Goal: Information Seeking & Learning: Learn about a topic

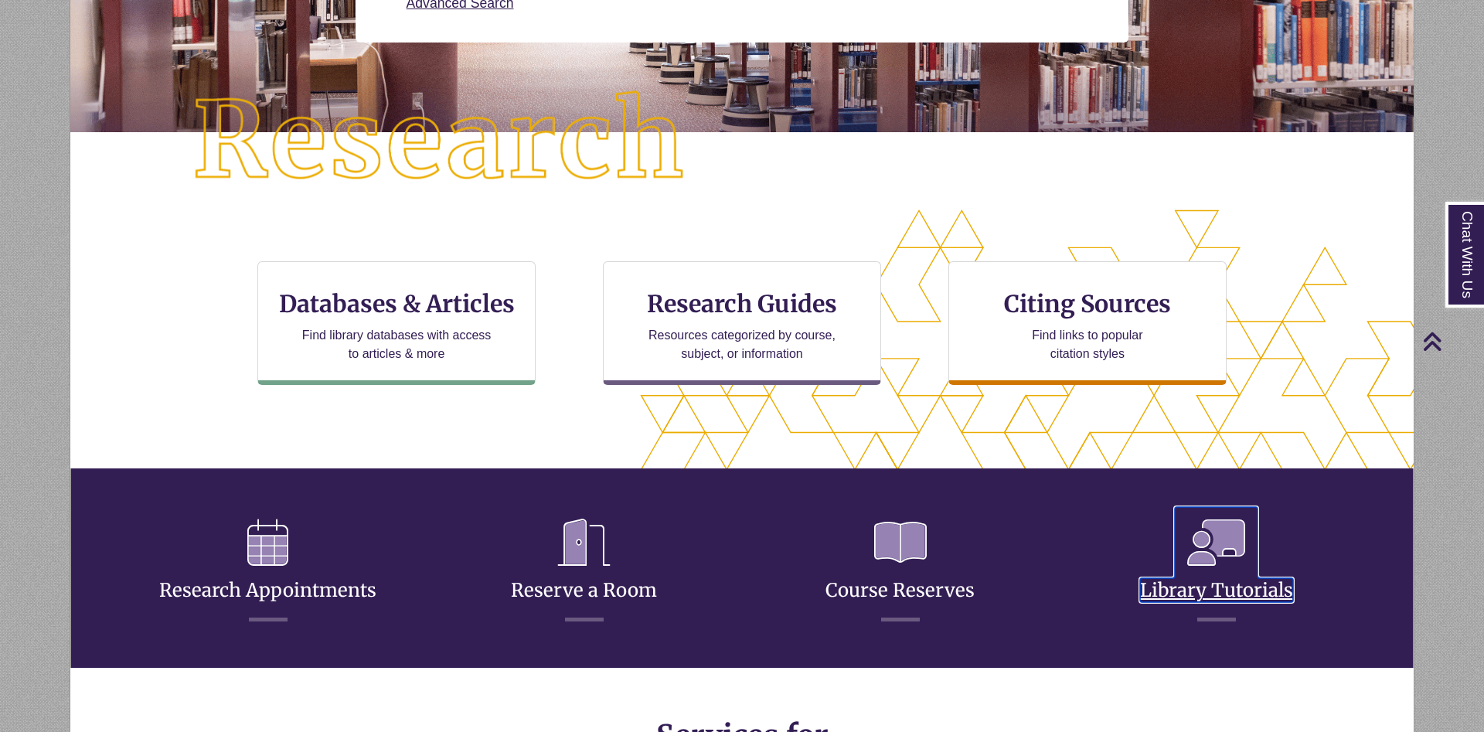
click at [1242, 583] on link "Library Tutorials" at bounding box center [1216, 571] width 153 height 61
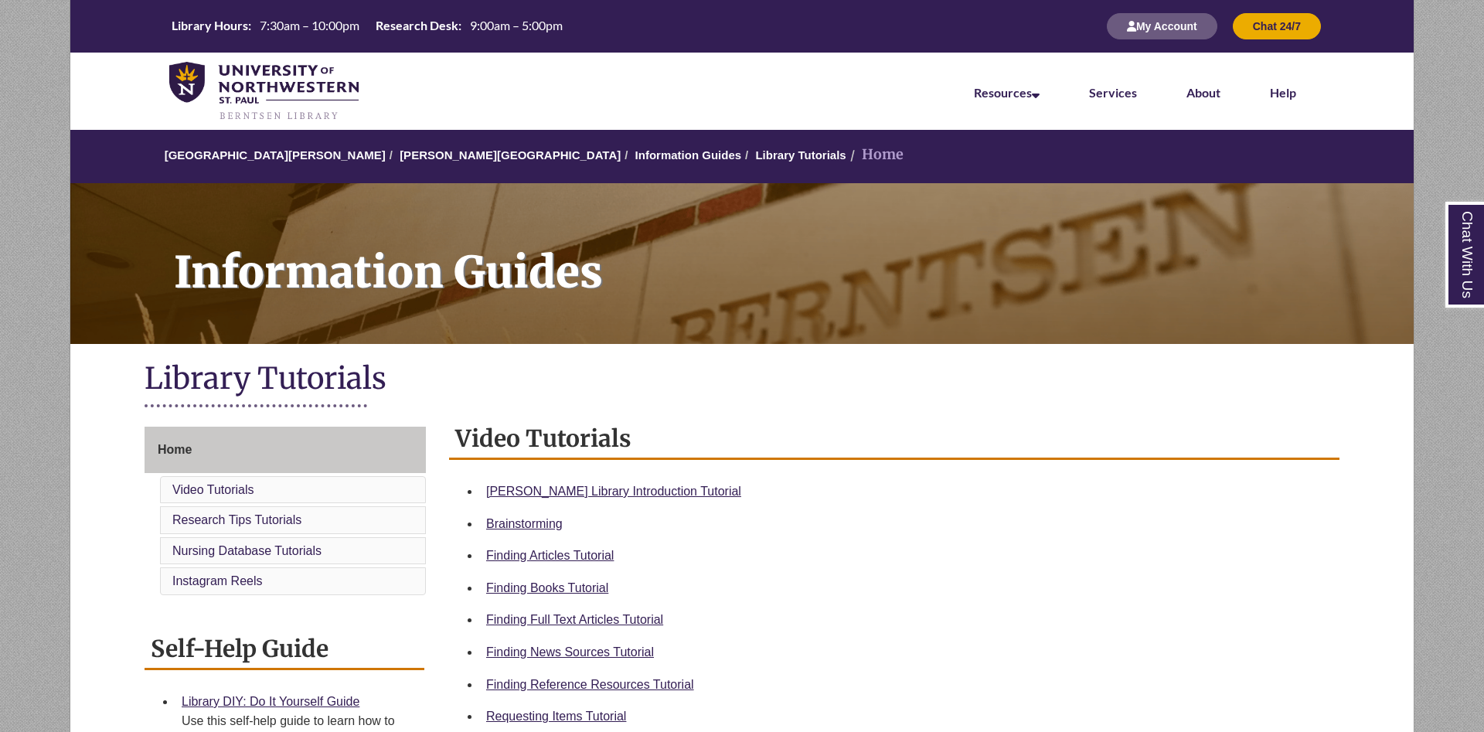
scroll to position [237, 0]
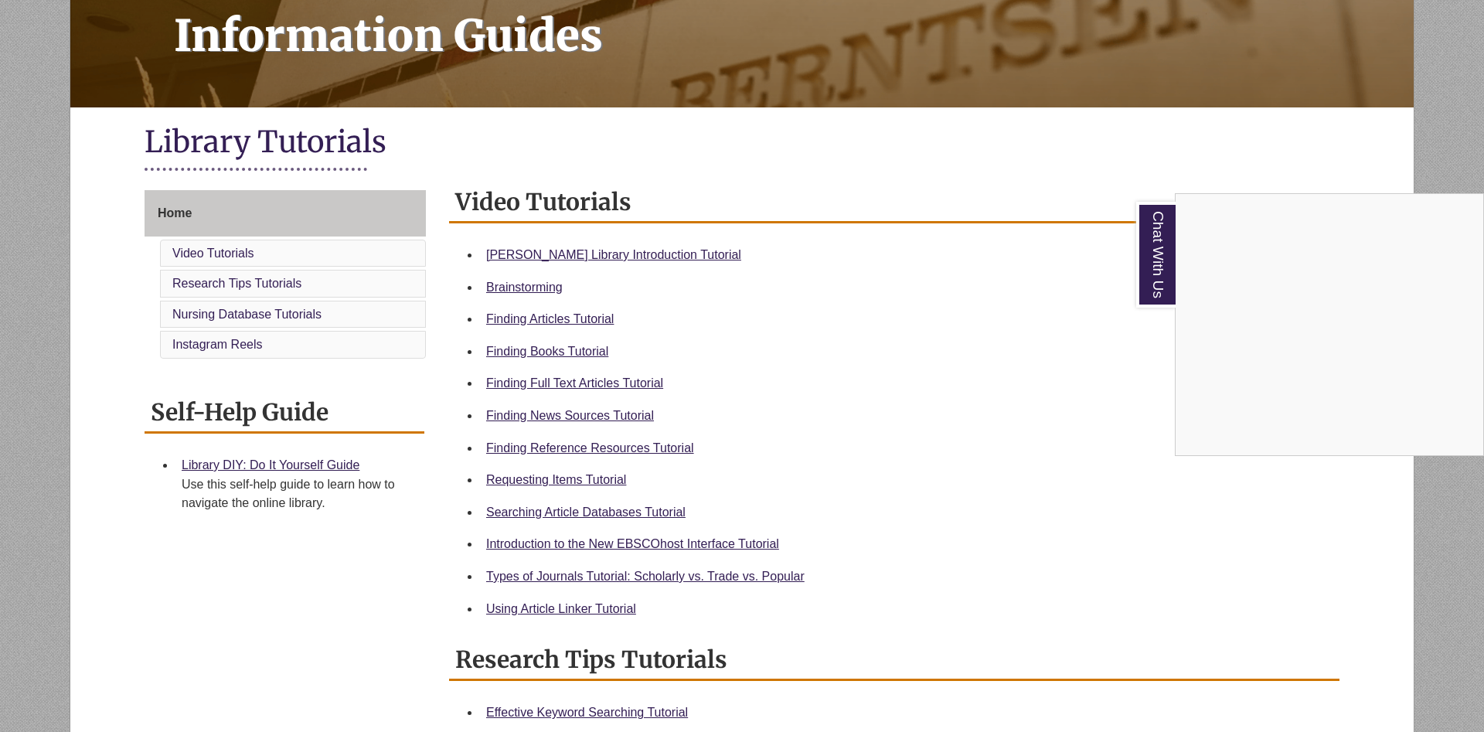
click at [873, 278] on div "Chat With Us" at bounding box center [742, 366] width 1484 height 732
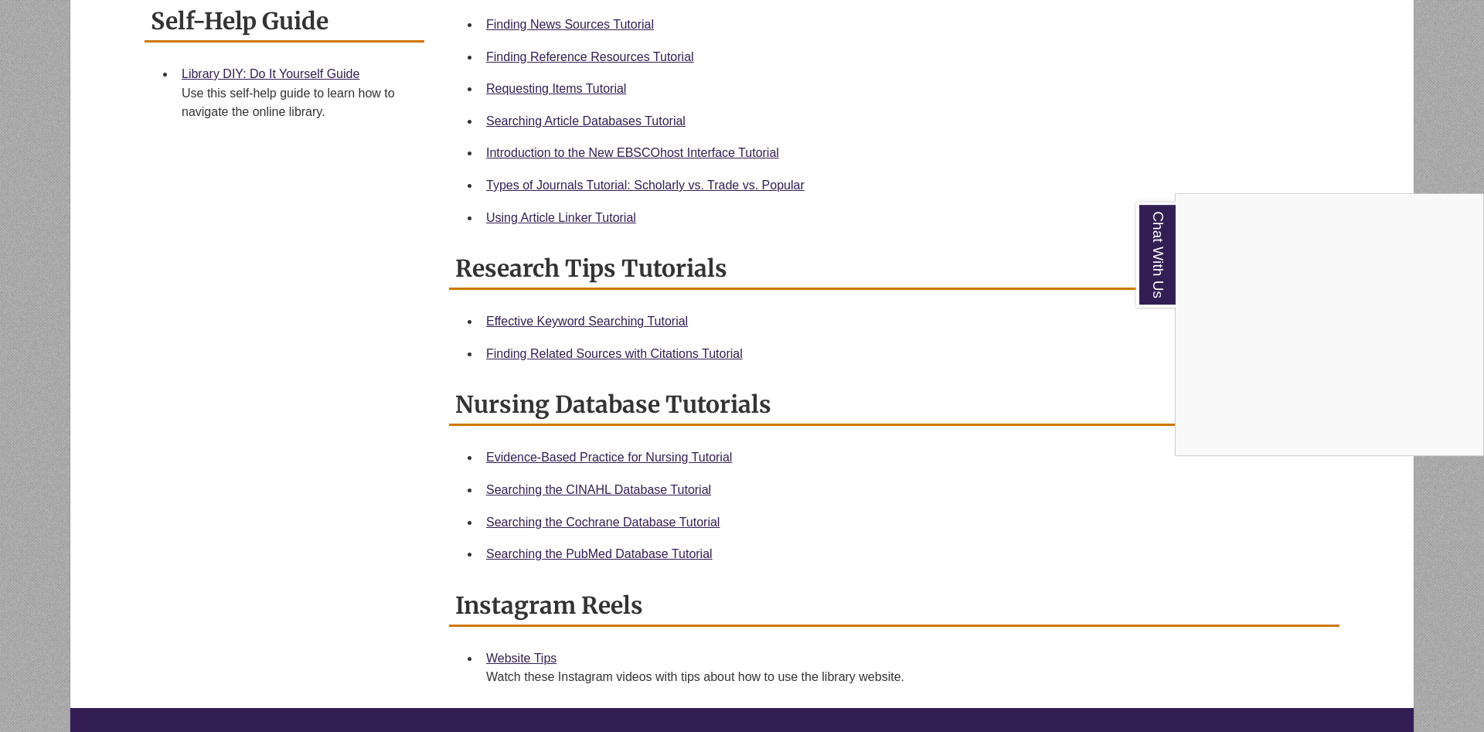
scroll to position [631, 0]
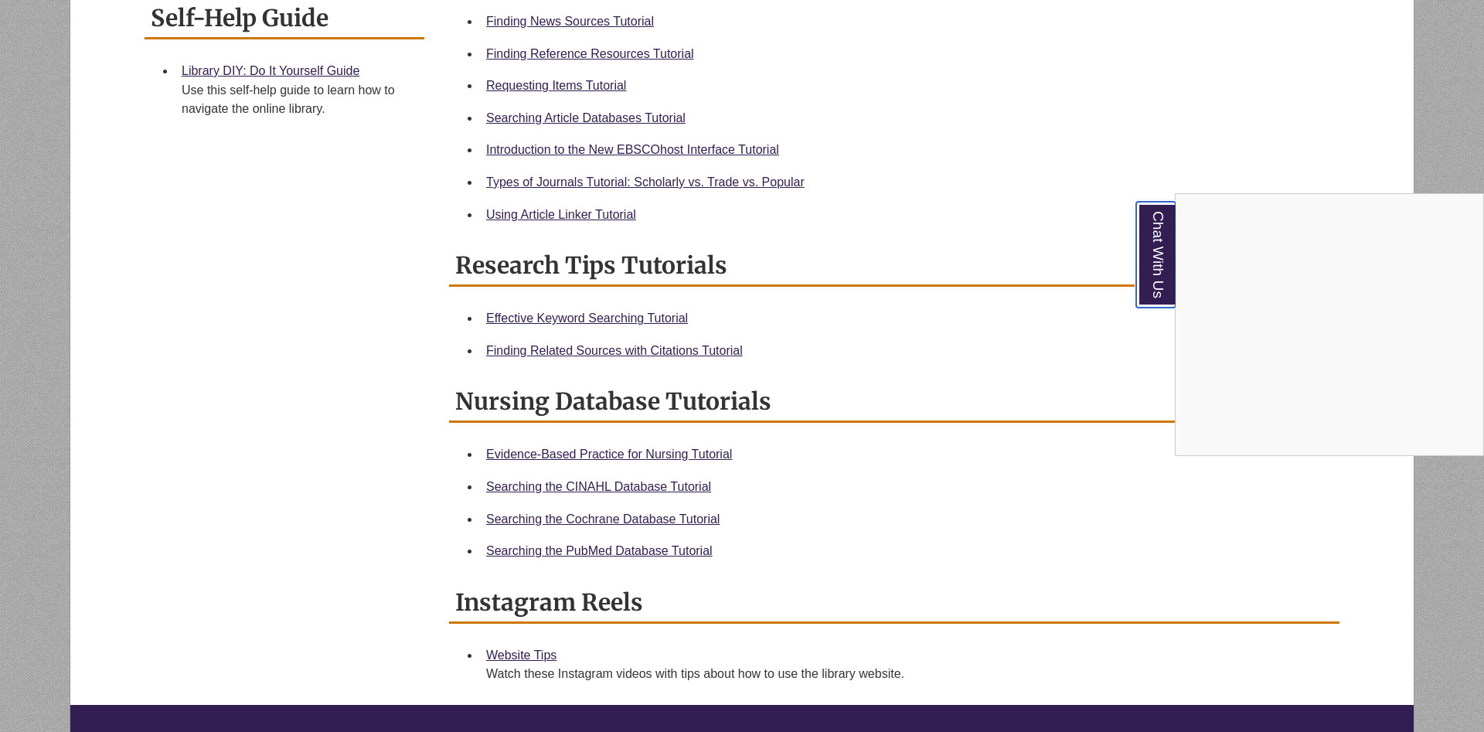
click at [1163, 271] on link "Chat With Us" at bounding box center [1155, 255] width 39 height 106
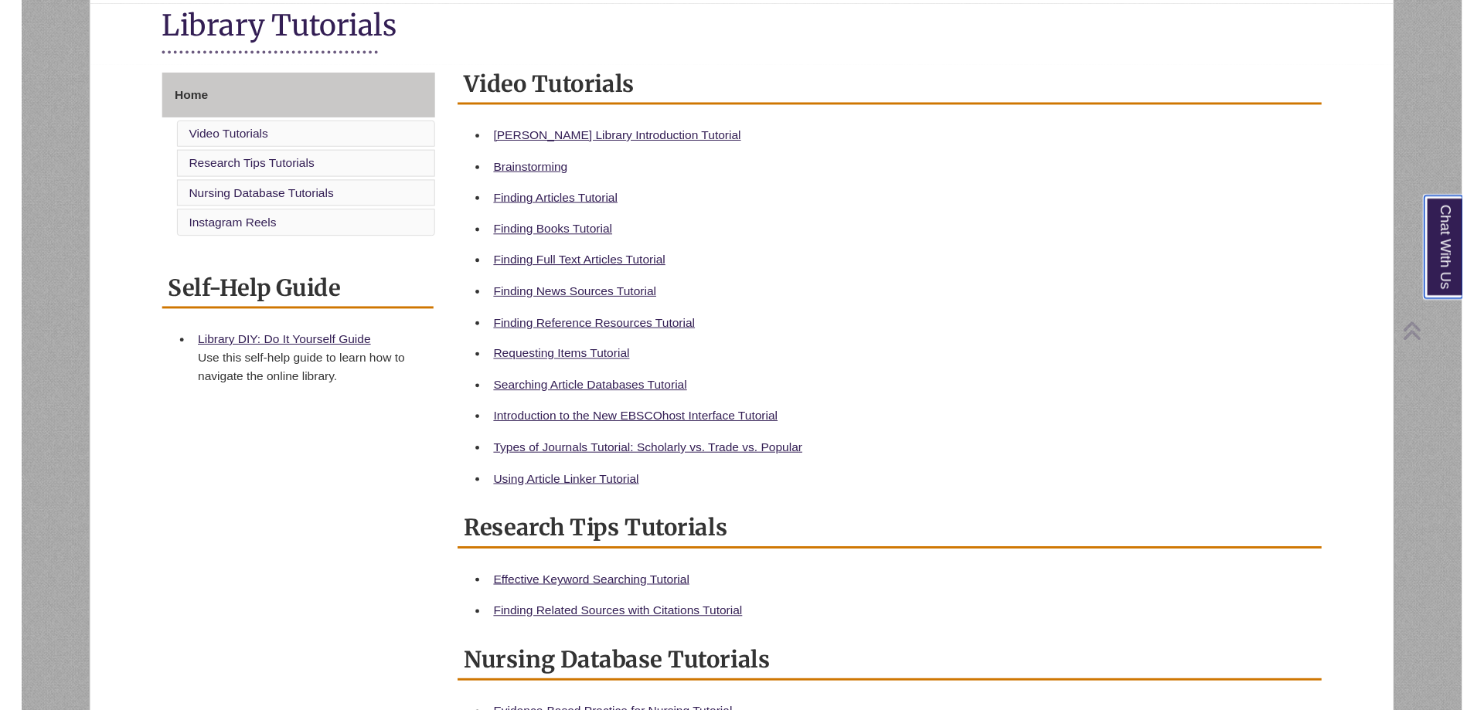
scroll to position [394, 0]
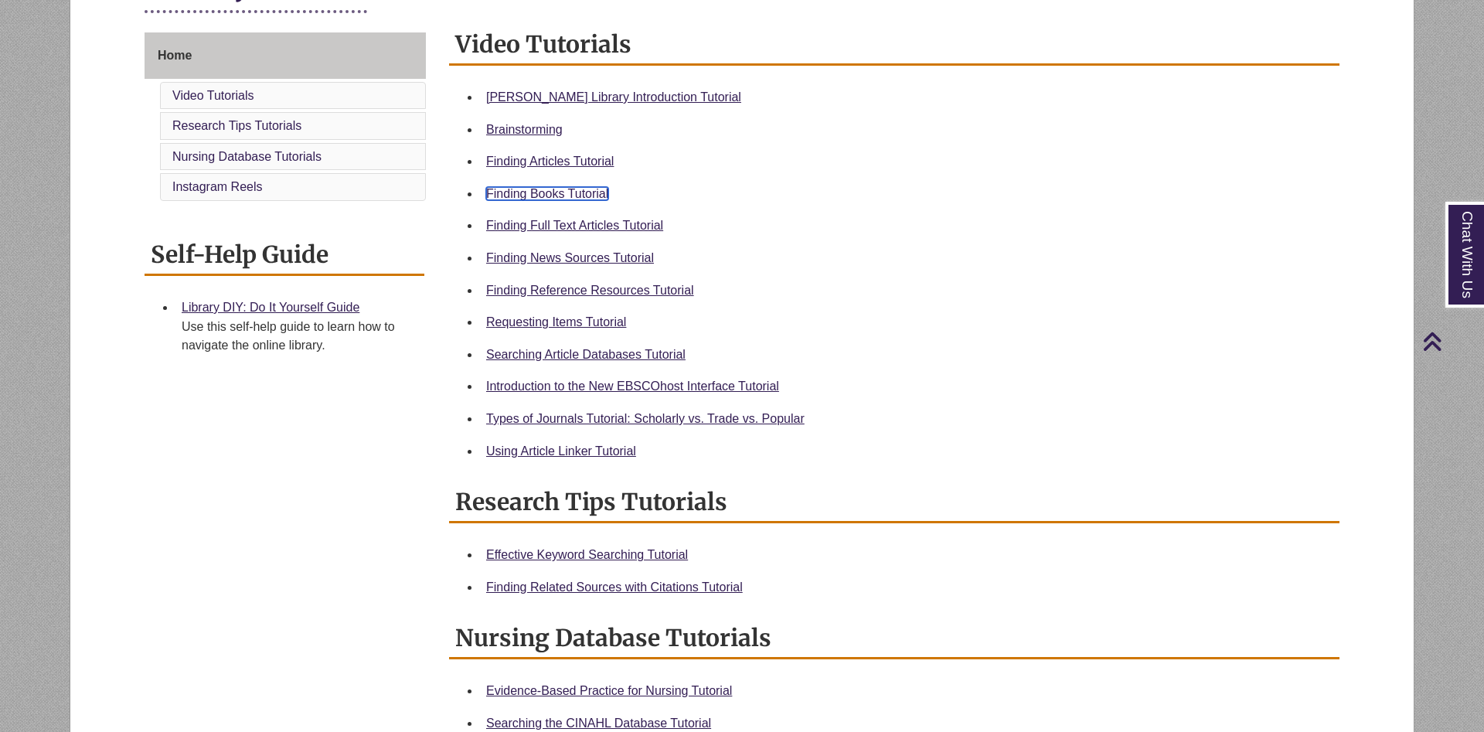
click at [560, 197] on link "Finding Books Tutorial" at bounding box center [547, 193] width 122 height 13
click at [559, 229] on link "Finding Full Text Articles Tutorial" at bounding box center [574, 225] width 177 height 13
click at [588, 254] on link "Finding News Sources Tutorial" at bounding box center [570, 257] width 168 height 13
click at [575, 291] on link "Finding Reference Resources Tutorial" at bounding box center [590, 290] width 208 height 13
click at [560, 325] on link "Requesting Items Tutorial" at bounding box center [556, 321] width 140 height 13
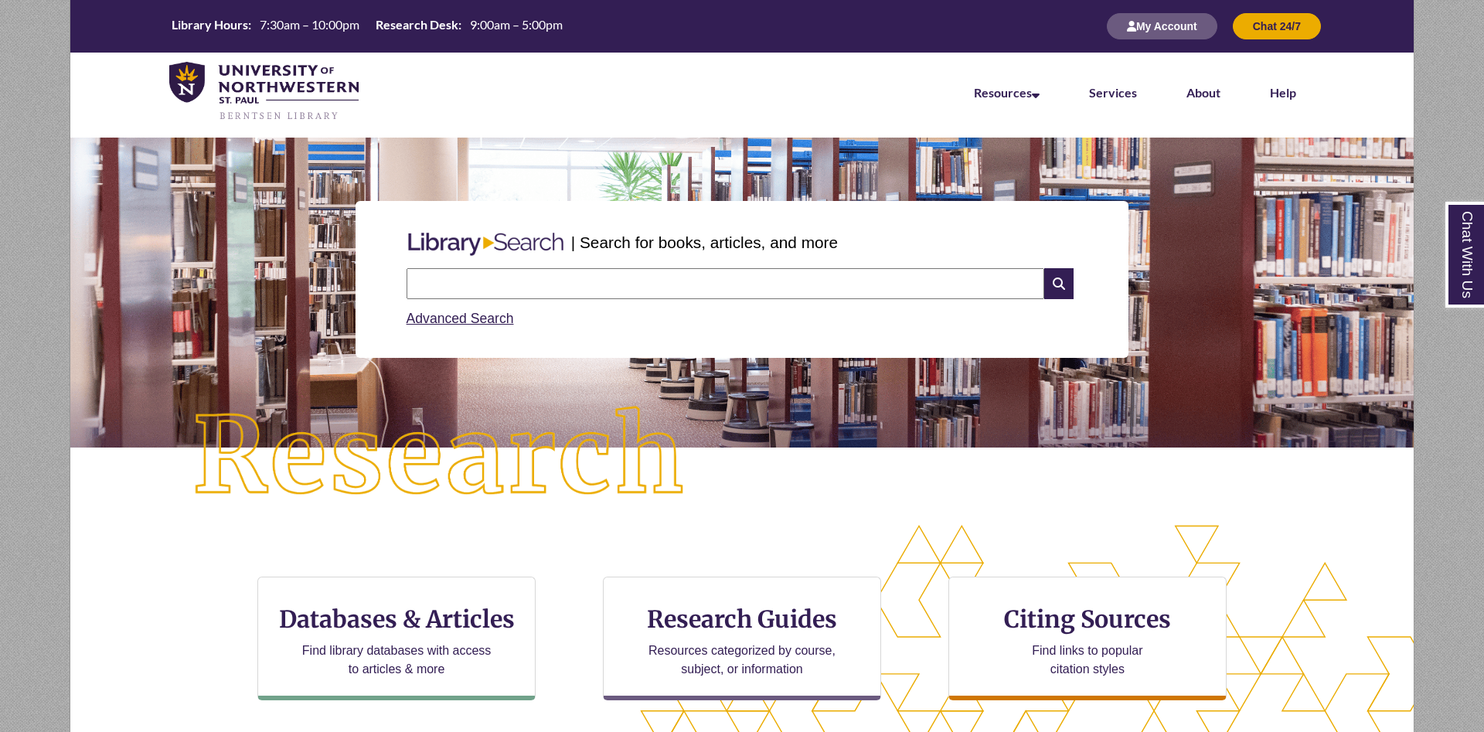
click at [489, 280] on input "text" at bounding box center [726, 283] width 638 height 31
click at [490, 280] on input "text" at bounding box center [726, 283] width 638 height 31
type input "**********"
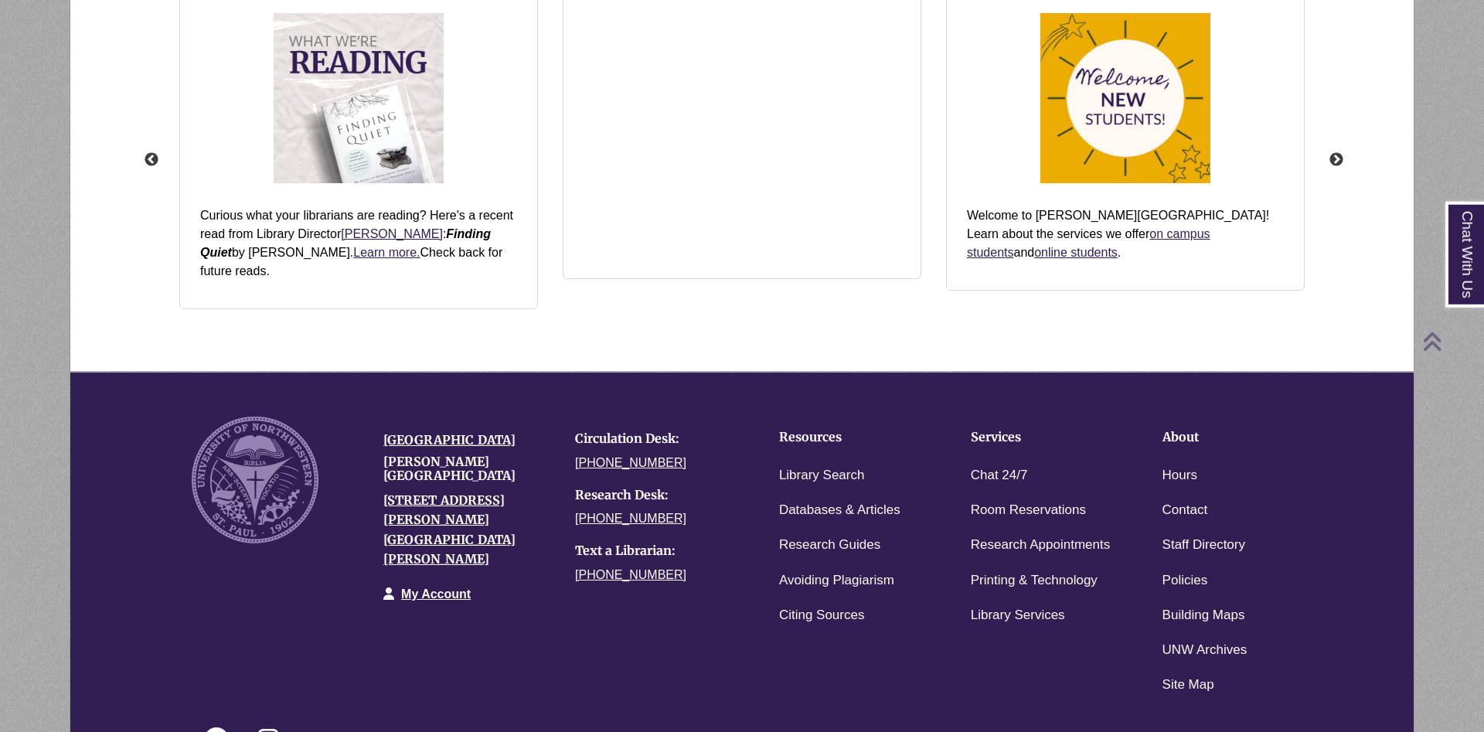
scroll to position [1940, 0]
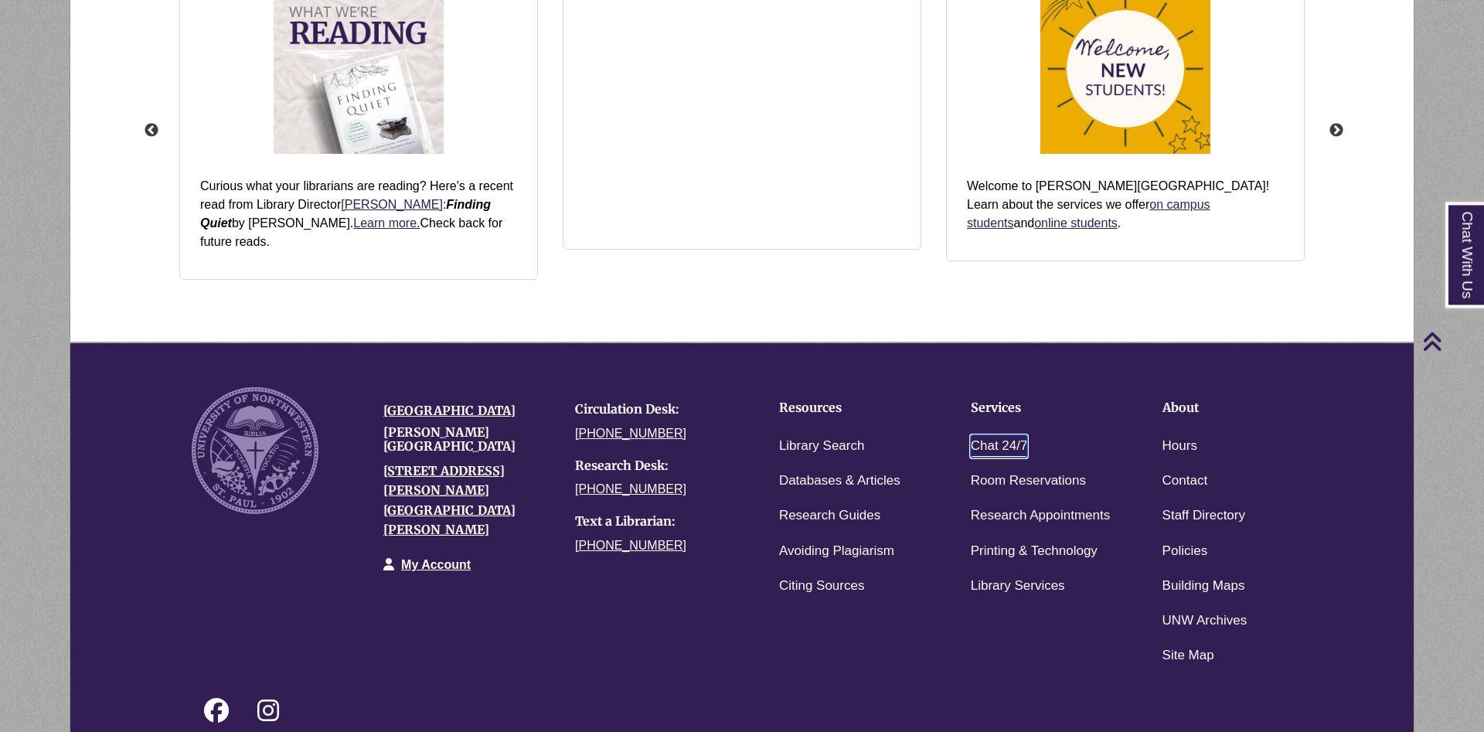
click at [983, 435] on link "Chat 24/7" at bounding box center [999, 446] width 57 height 22
